Goal: Check status: Check status

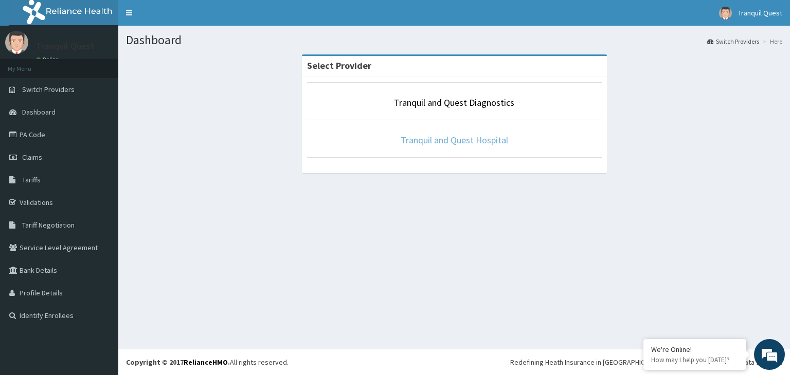
click at [450, 135] on link "Tranquil and Quest Hospital" at bounding box center [454, 140] width 107 height 12
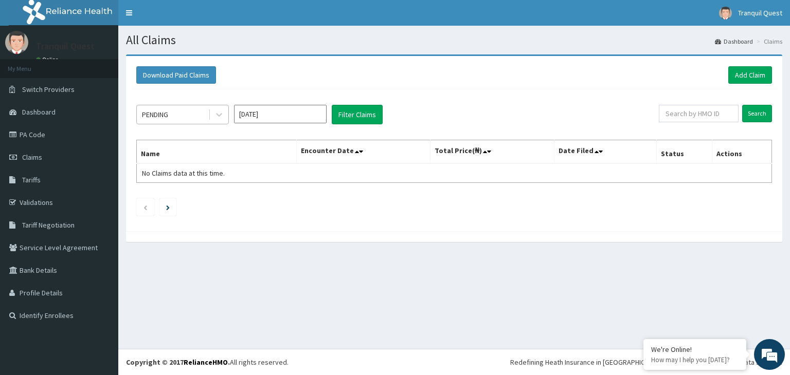
click at [182, 117] on div "PENDING" at bounding box center [172, 114] width 71 height 16
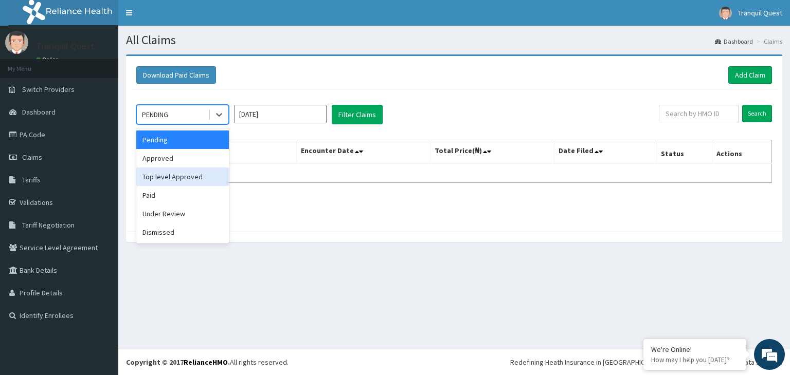
drag, startPoint x: 304, startPoint y: 179, endPoint x: 288, endPoint y: 132, distance: 50.6
click at [304, 166] on table "Name Encounter Date Total Price(₦) Date Filed Status Actions No Claims data at …" at bounding box center [454, 161] width 636 height 43
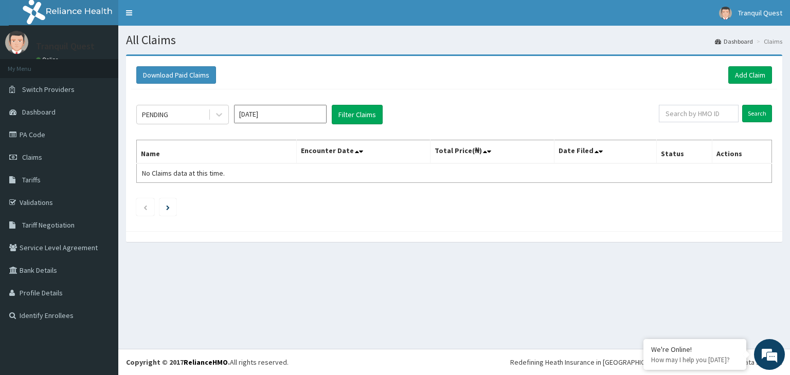
click at [278, 116] on input "Oct 2025" at bounding box center [280, 114] width 93 height 19
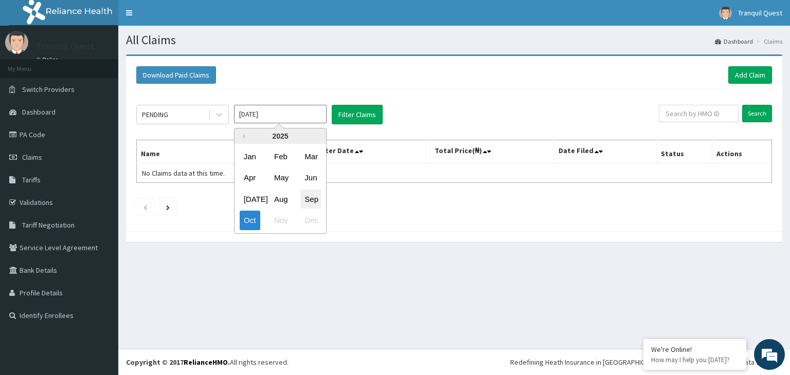
click at [306, 196] on div "Sep" at bounding box center [310, 199] width 21 height 19
type input "Sep 2025"
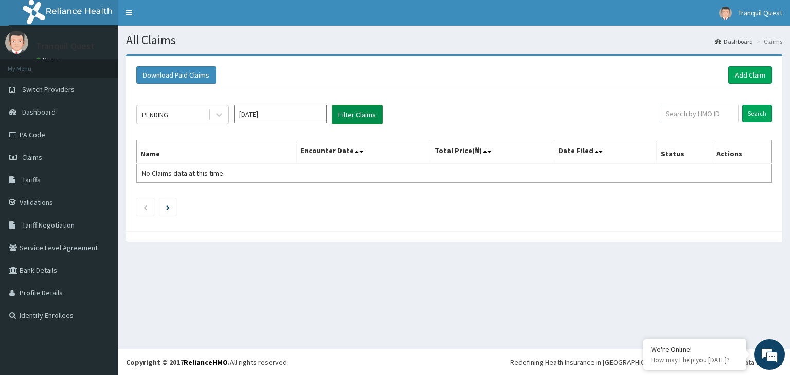
click at [358, 111] on button "Filter Claims" at bounding box center [357, 115] width 51 height 20
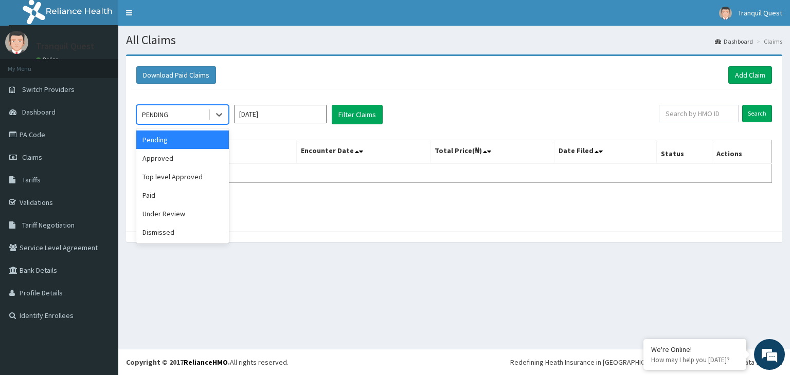
click at [204, 107] on div "PENDING" at bounding box center [172, 114] width 71 height 16
click at [179, 157] on div "Approved" at bounding box center [182, 158] width 93 height 19
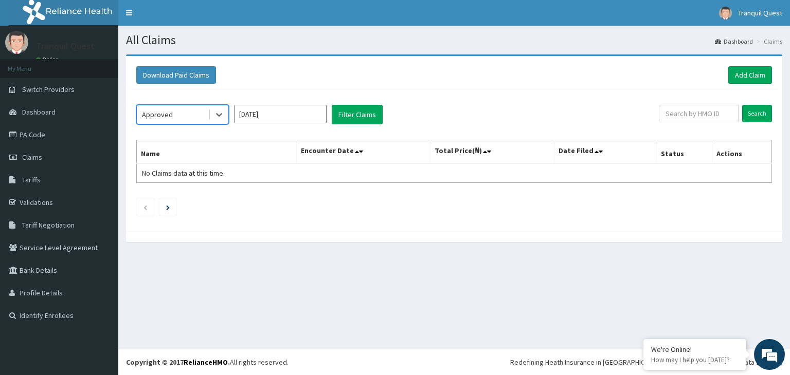
click at [383, 117] on div "option Approved, selected. Select is focused ,type to refine list, press Down t…" at bounding box center [397, 115] width 522 height 20
click at [360, 115] on button "Filter Claims" at bounding box center [357, 115] width 51 height 20
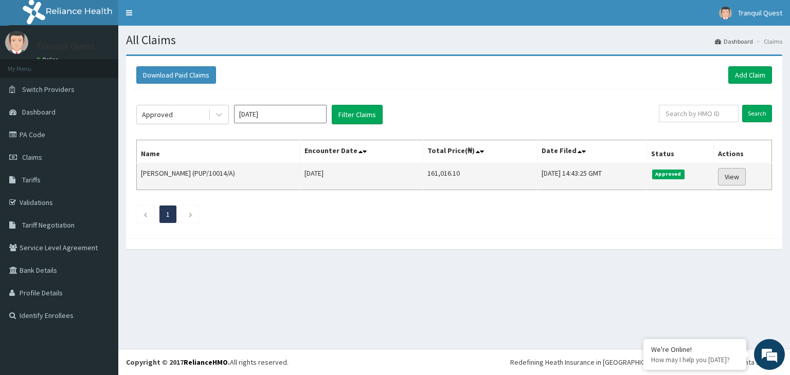
click at [737, 173] on link "View" at bounding box center [732, 176] width 28 height 17
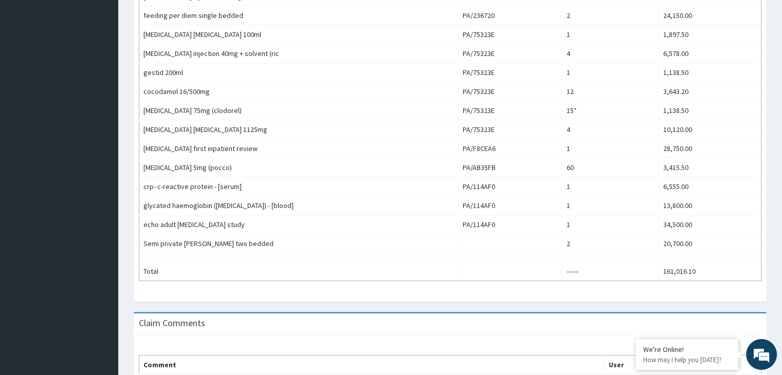
scroll to position [398, 0]
